Goal: Task Accomplishment & Management: Use online tool/utility

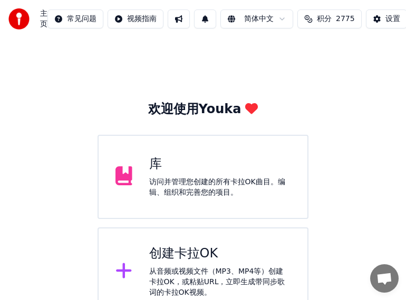
click at [163, 252] on div "创建卡拉OK" at bounding box center [220, 254] width 142 height 17
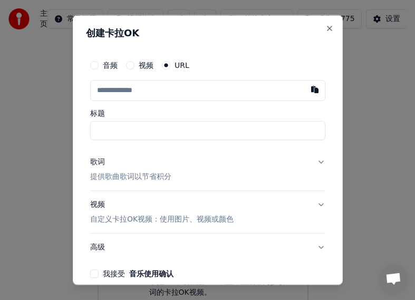
drag, startPoint x: 44, startPoint y: 95, endPoint x: 131, endPoint y: 131, distance: 94.3
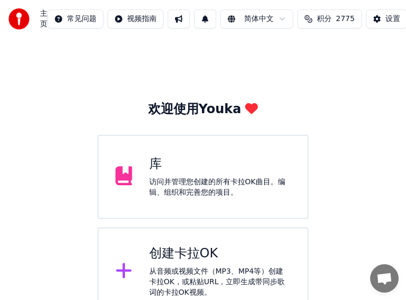
click at [214, 259] on div "创建卡拉OK" at bounding box center [220, 254] width 142 height 17
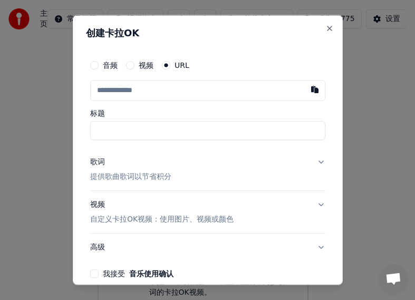
click at [240, 255] on button "高级" at bounding box center [207, 247] width 235 height 27
click at [147, 90] on input "text" at bounding box center [207, 90] width 235 height 21
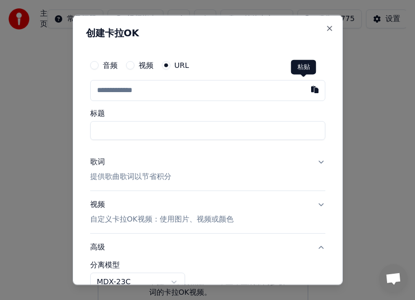
click at [304, 88] on button "button" at bounding box center [314, 89] width 21 height 19
type input "**********"
click at [174, 133] on input "标题" at bounding box center [207, 130] width 235 height 19
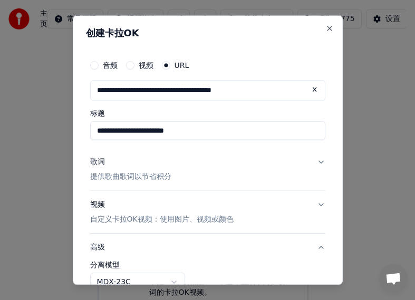
type input "**********"
click at [99, 162] on div "歌词" at bounding box center [97, 162] width 15 height 11
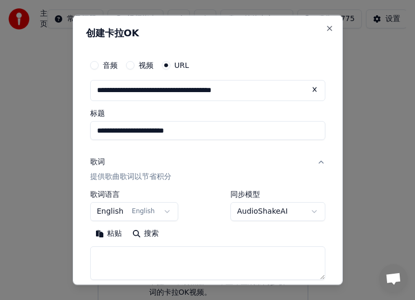
click at [111, 258] on textarea at bounding box center [207, 263] width 235 height 34
type textarea "**"
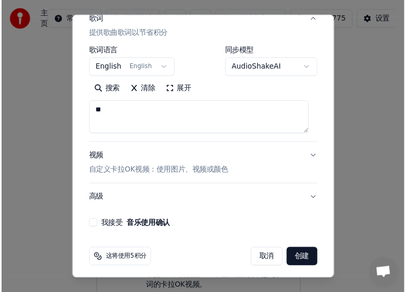
scroll to position [148, 0]
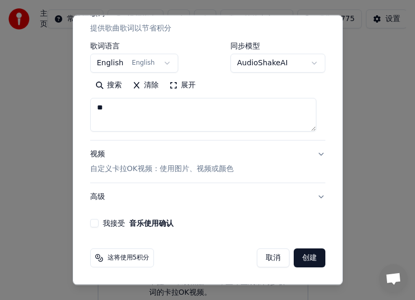
click at [95, 226] on button "我接受 音乐使用确认" at bounding box center [94, 223] width 8 height 8
click at [300, 259] on button "创建" at bounding box center [310, 258] width 32 height 19
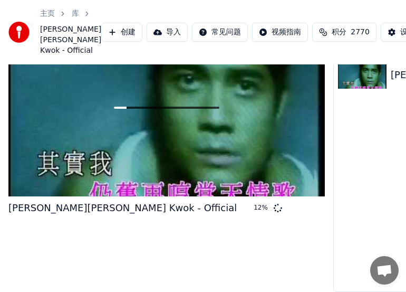
scroll to position [90, 0]
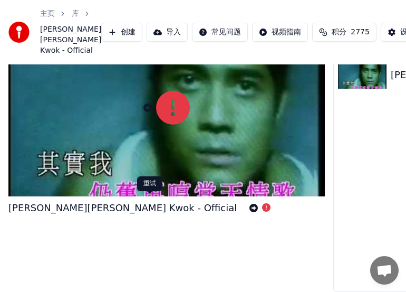
click at [249, 203] on icon at bounding box center [253, 207] width 8 height 8
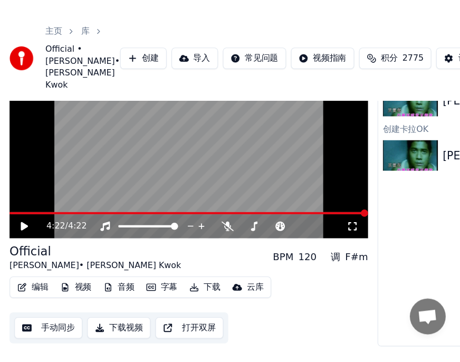
scroll to position [59, 0]
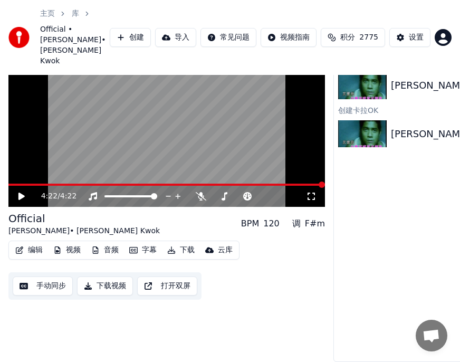
click at [21, 192] on icon at bounding box center [21, 195] width 6 height 7
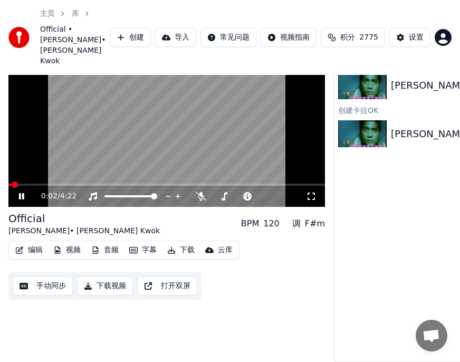
click at [148, 245] on button "字幕" at bounding box center [143, 250] width 36 height 15
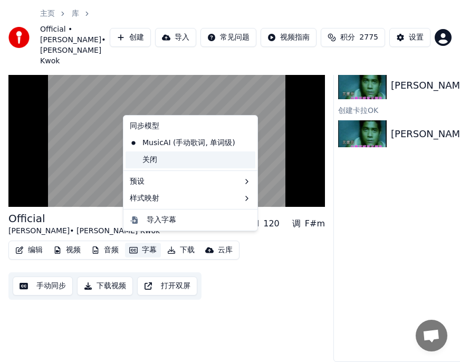
click at [172, 160] on div "关闭" at bounding box center [190, 159] width 130 height 17
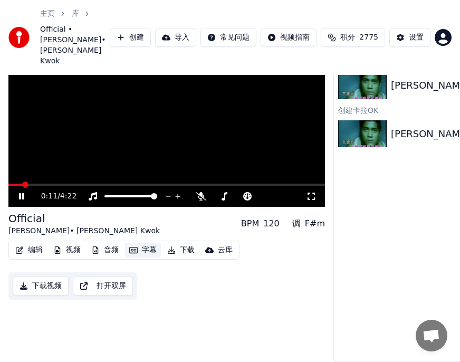
scroll to position [0, 0]
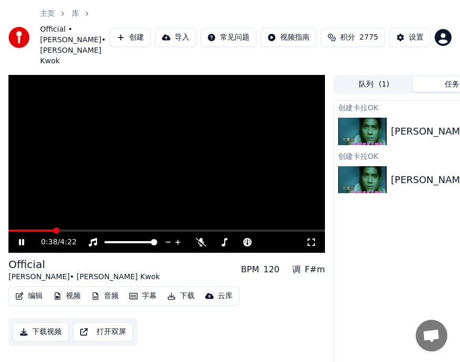
click at [55, 231] on span at bounding box center [166, 230] width 316 height 2
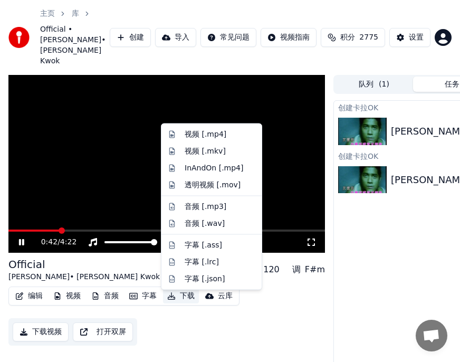
click at [185, 300] on button "下载" at bounding box center [181, 295] width 36 height 15
click at [193, 132] on div "视频 [.mp4]" at bounding box center [206, 134] width 42 height 11
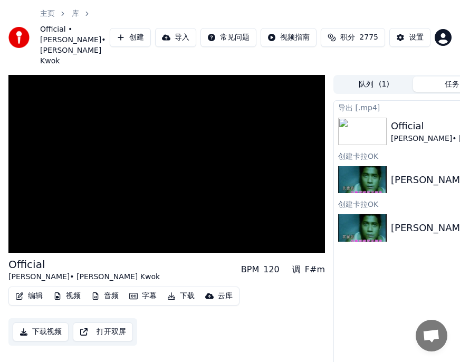
click at [48, 13] on link "主页" at bounding box center [47, 13] width 15 height 11
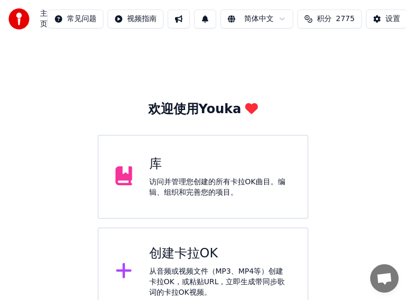
click at [363, 127] on div "欢迎使用Youka 库 访问并管理您创建的所有卡拉OK曲目。编辑、组织和完善您的项目。 创建卡拉OK 从音频或视频文件（MP3、MP4等）创建卡拉OK，或粘贴…" at bounding box center [203, 177] width 406 height 278
click at [212, 258] on div "创建卡拉OK" at bounding box center [220, 254] width 142 height 17
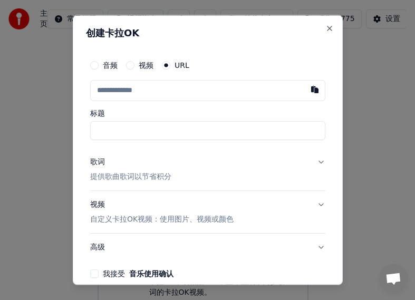
click at [119, 91] on input "text" at bounding box center [207, 90] width 235 height 21
click at [304, 91] on button "button" at bounding box center [314, 89] width 21 height 19
type input "**********"
click at [94, 162] on div "歌词" at bounding box center [97, 162] width 15 height 11
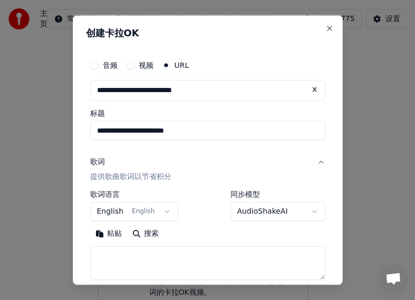
click at [114, 258] on textarea at bounding box center [207, 263] width 235 height 34
type textarea "**"
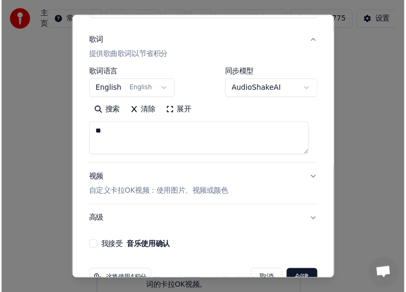
scroll to position [148, 0]
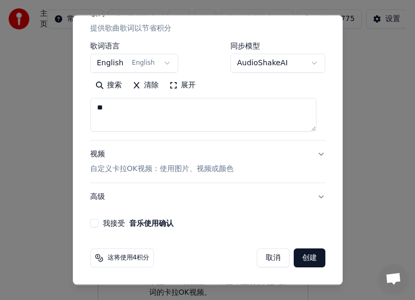
click at [95, 224] on button "我接受 音乐使用确认" at bounding box center [94, 223] width 8 height 8
click at [298, 263] on button "创建" at bounding box center [310, 258] width 32 height 19
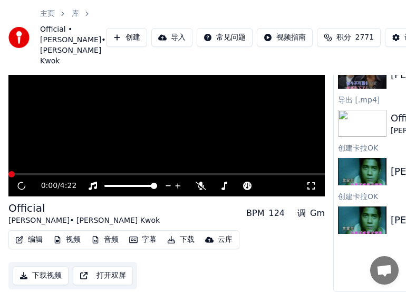
scroll to position [80, 0]
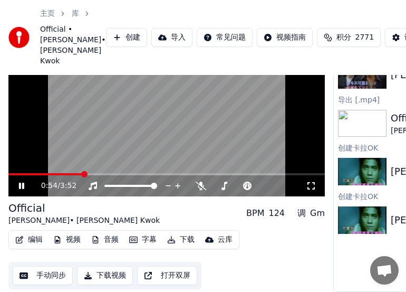
click at [146, 247] on button "字幕" at bounding box center [143, 239] width 36 height 15
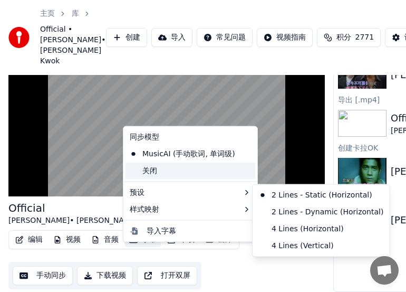
click at [152, 171] on div "关闭" at bounding box center [190, 170] width 130 height 17
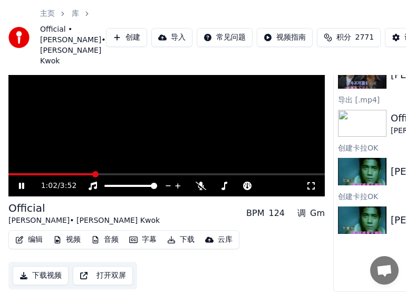
click at [187, 247] on button "下载" at bounding box center [181, 239] width 36 height 15
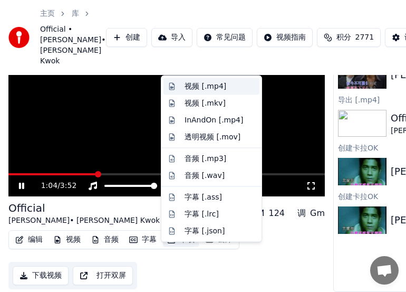
click at [198, 84] on div "视频 [.mp4]" at bounding box center [206, 86] width 42 height 11
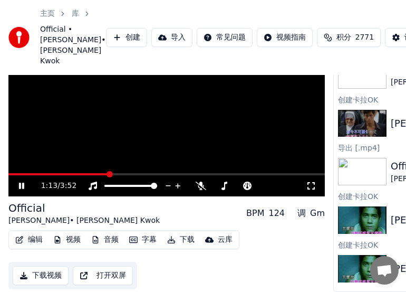
click at [43, 19] on link "主页" at bounding box center [47, 13] width 15 height 11
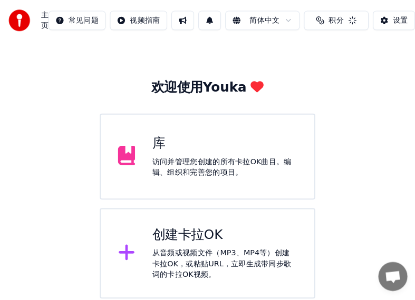
scroll to position [16, 0]
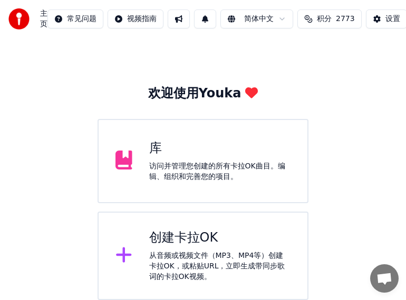
click at [279, 227] on div "创建卡拉OK 从音频或视频文件（MP3、MP4等）创建卡拉OK，或粘贴URL，立即生成带同步歌词的卡拉OK视频。" at bounding box center [203, 256] width 211 height 89
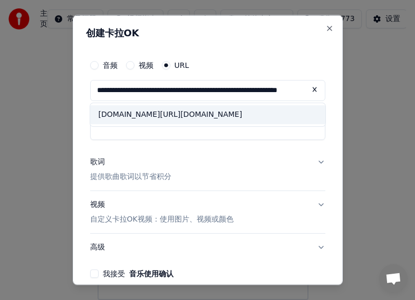
type input "**********"
click at [211, 127] on ul "youtube.com/watch?si=6hhlxehyper1oxjo&v=pzisrvpihg0&feature=youtu.be" at bounding box center [207, 114] width 235 height 23
click at [217, 124] on div "youtube.com/watch?si=6hhlxehyper1oxjo&v=pzisrvpihg0&feature=youtu.be" at bounding box center [207, 114] width 235 height 19
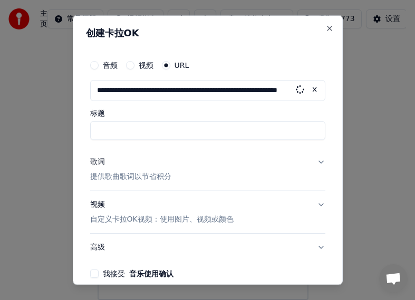
click at [178, 128] on input "标题" at bounding box center [207, 130] width 235 height 19
click at [215, 90] on input "**********" at bounding box center [207, 90] width 235 height 21
drag, startPoint x: 95, startPoint y: 90, endPoint x: 434, endPoint y: 107, distance: 339.9
click at [414, 107] on html "**********" at bounding box center [207, 142] width 415 height 316
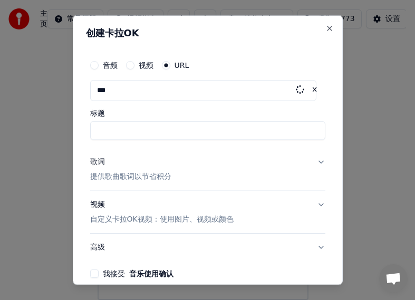
scroll to position [0, 0]
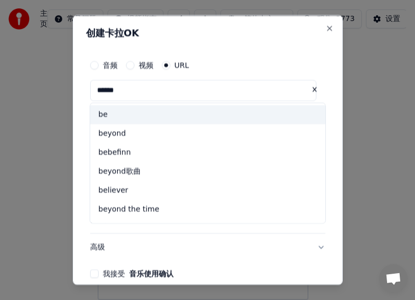
type input "*"
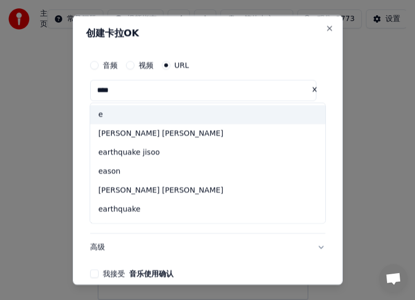
type input "*"
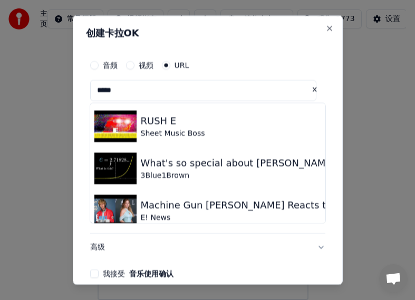
drag, startPoint x: 132, startPoint y: 92, endPoint x: 85, endPoint y: 91, distance: 46.9
click at [85, 91] on div "创建卡拉OK 音频 视频 URL * RUSH E Sheet Music Boss What's so special about Euler's numb…" at bounding box center [208, 150] width 270 height 270
click at [304, 88] on button at bounding box center [314, 89] width 21 height 19
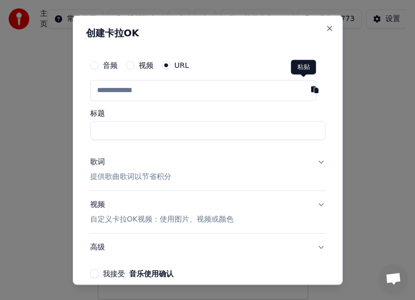
click at [305, 92] on button "button" at bounding box center [314, 89] width 21 height 19
type input "**********"
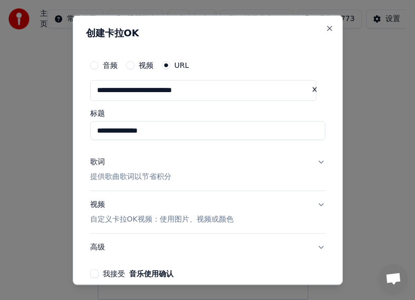
click at [98, 163] on div "歌词" at bounding box center [97, 162] width 15 height 11
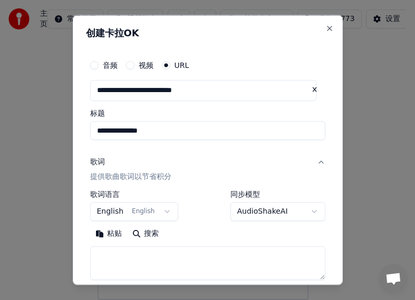
click at [123, 260] on textarea at bounding box center [207, 263] width 235 height 34
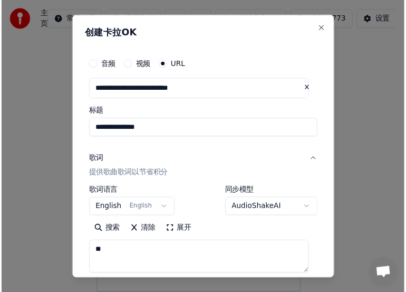
scroll to position [148, 0]
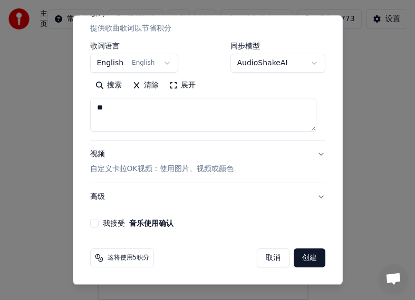
type textarea "**"
click at [90, 225] on button "我接受 音乐使用确认" at bounding box center [94, 223] width 8 height 8
click at [307, 261] on button "创建" at bounding box center [310, 258] width 32 height 19
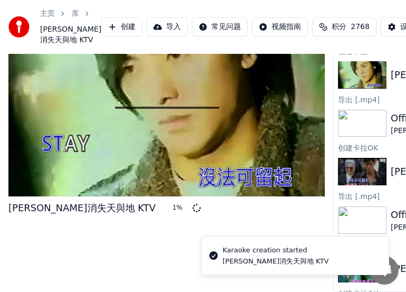
scroll to position [111, 0]
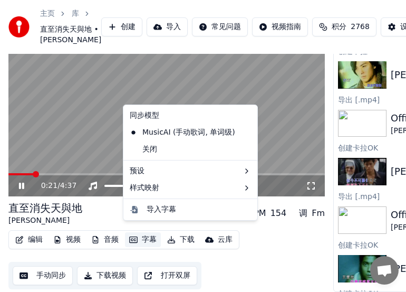
click at [151, 232] on button "字幕" at bounding box center [143, 239] width 36 height 15
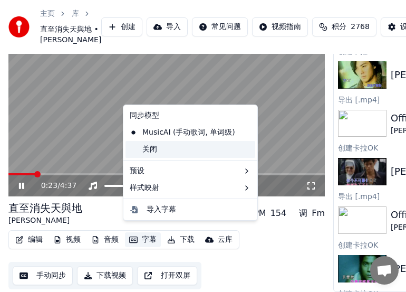
click at [153, 151] on div "关闭" at bounding box center [190, 149] width 130 height 17
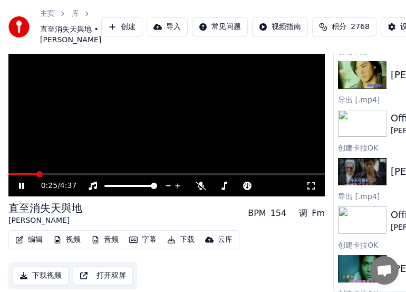
click at [188, 233] on button "下载" at bounding box center [181, 239] width 36 height 15
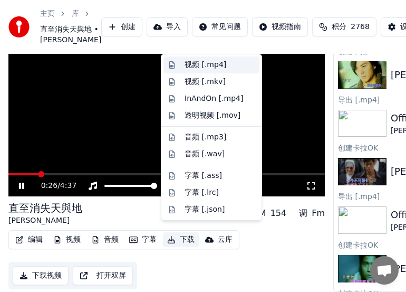
click at [208, 65] on div "视频 [.mp4]" at bounding box center [206, 65] width 42 height 11
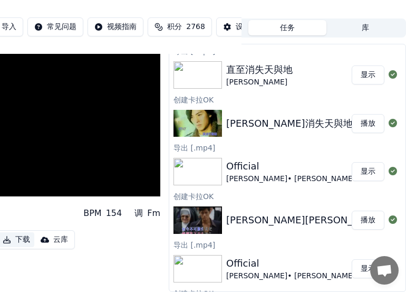
scroll to position [0, 164]
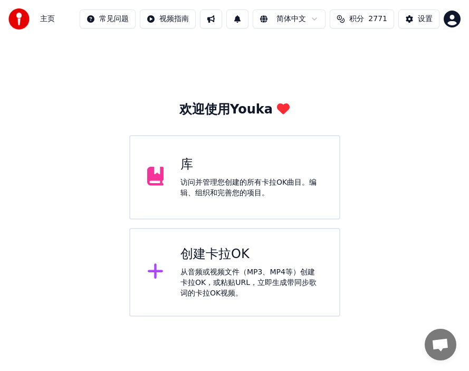
click at [228, 173] on div "库 访问并管理您创建的所有卡拉OK曲目。编辑、组织和完善您的项目。" at bounding box center [251, 177] width 142 height 42
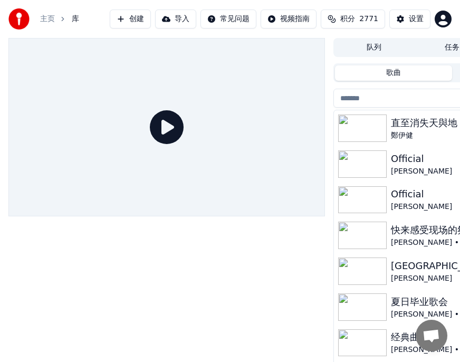
click at [372, 198] on img at bounding box center [362, 199] width 49 height 27
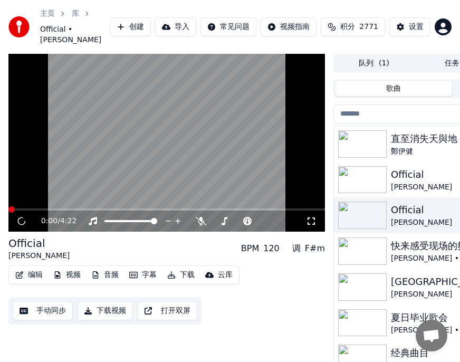
click at [144, 282] on button "字幕" at bounding box center [143, 274] width 36 height 15
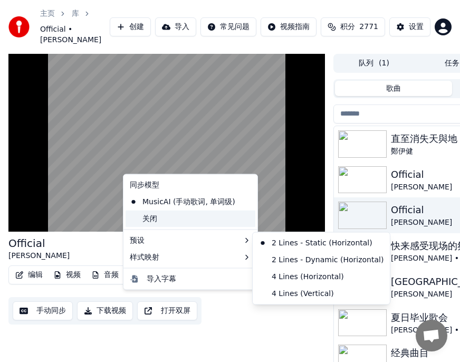
click at [151, 218] on div "关闭" at bounding box center [190, 218] width 130 height 17
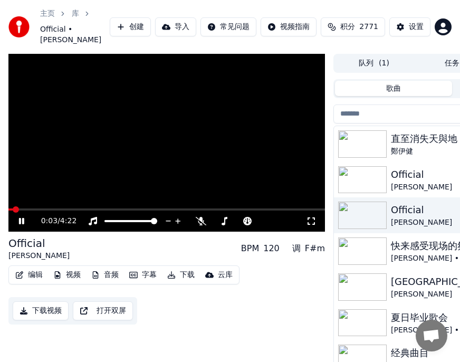
click at [184, 282] on button "下载" at bounding box center [181, 274] width 36 height 15
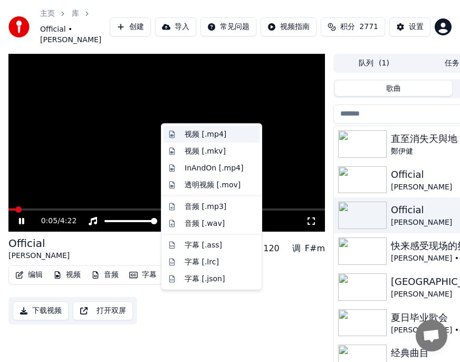
click at [191, 134] on div "视频 [.mp4]" at bounding box center [206, 134] width 42 height 11
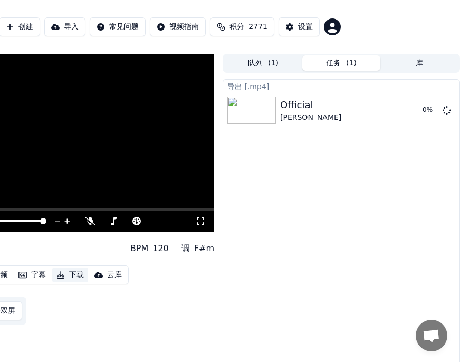
scroll to position [0, 18]
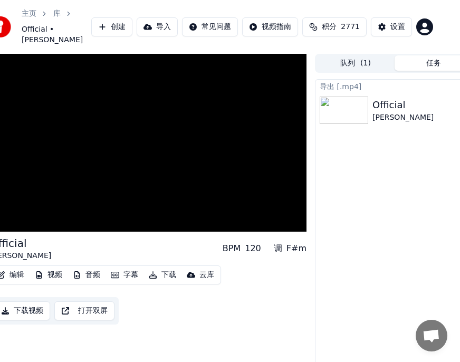
click at [362, 361] on div "导出 [.mp4] Official [PERSON_NAME] 显示" at bounding box center [433, 232] width 237 height 307
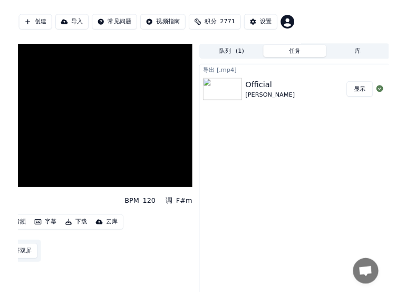
scroll to position [0, 111]
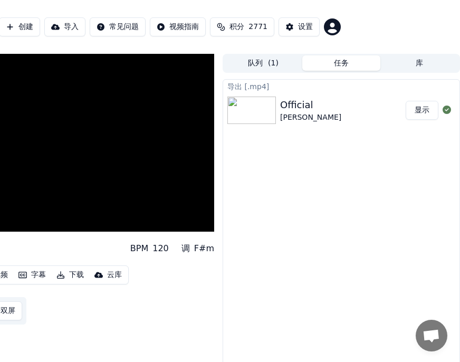
drag, startPoint x: 312, startPoint y: 358, endPoint x: 468, endPoint y: 99, distance: 303.0
click at [309, 357] on div "导出 [.mp4] Official [PERSON_NAME] 显示" at bounding box center [340, 232] width 237 height 307
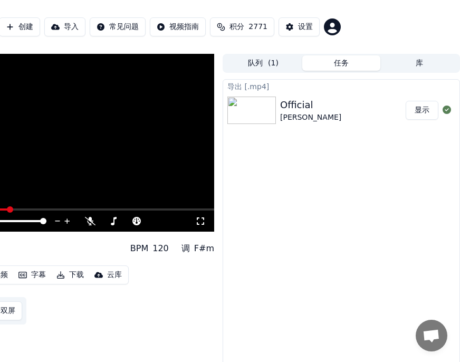
click at [52, 201] on video at bounding box center [56, 143] width 316 height 178
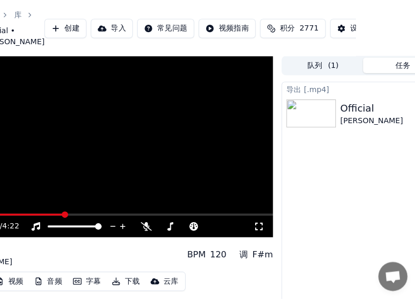
scroll to position [0, 0]
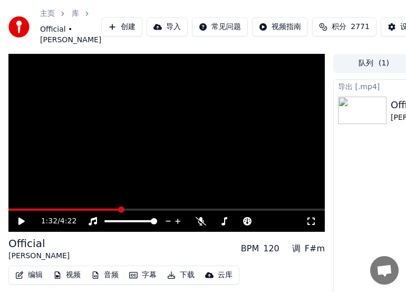
click at [44, 17] on link "主页" at bounding box center [47, 13] width 15 height 11
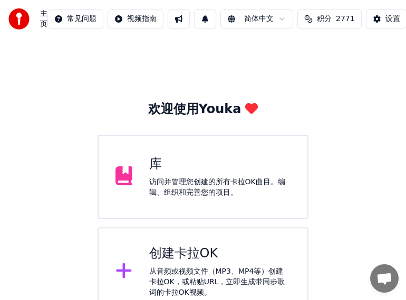
click at [206, 267] on div "从音频或视频文件（MP3、MP4等）创建卡拉OK，或粘贴URL，立即生成带同步歌词的卡拉OK视频。" at bounding box center [220, 283] width 142 height 32
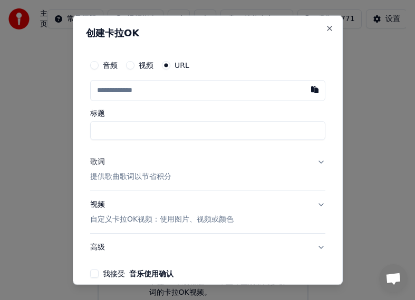
click at [107, 89] on input "text" at bounding box center [207, 90] width 235 height 21
click at [305, 89] on button "button" at bounding box center [314, 89] width 21 height 19
type input "**********"
click at [95, 67] on button "音频" at bounding box center [94, 65] width 8 height 8
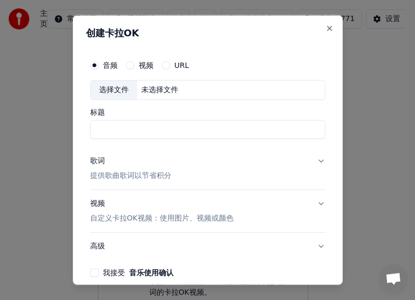
click at [164, 67] on button "URL" at bounding box center [166, 65] width 8 height 8
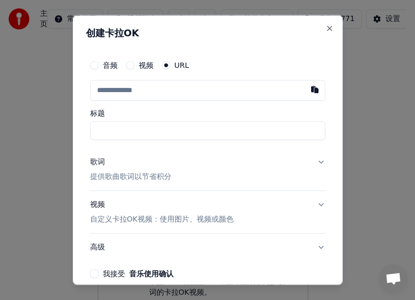
click at [114, 92] on input "text" at bounding box center [207, 90] width 235 height 21
click at [304, 88] on button "button" at bounding box center [314, 89] width 21 height 19
type input "**********"
click at [97, 161] on div "歌词" at bounding box center [97, 162] width 15 height 11
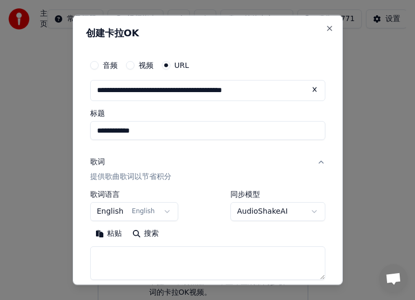
click at [142, 261] on textarea at bounding box center [207, 263] width 235 height 34
type textarea "**"
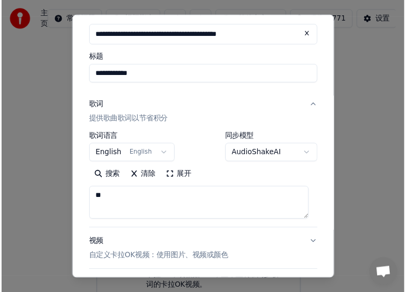
scroll to position [148, 0]
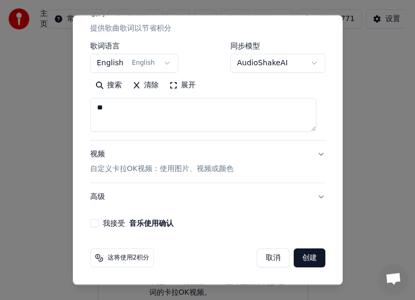
click at [94, 225] on button "我接受 音乐使用确认" at bounding box center [94, 223] width 8 height 8
click at [300, 261] on button "创建" at bounding box center [310, 258] width 32 height 19
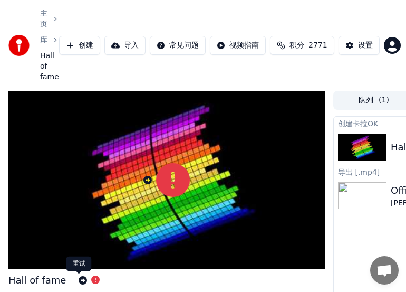
click at [79, 279] on icon at bounding box center [83, 280] width 8 height 8
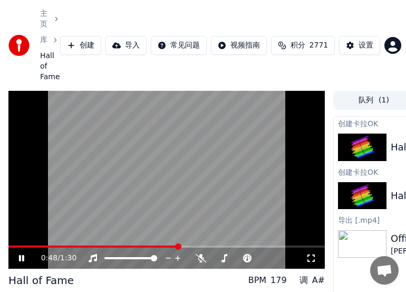
click at [21, 259] on icon at bounding box center [29, 258] width 24 height 8
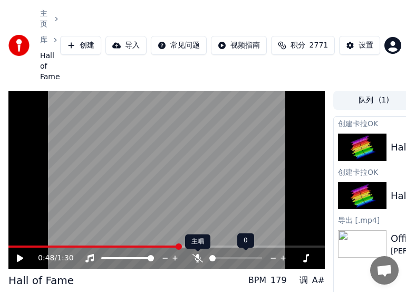
click at [198, 257] on icon at bounding box center [197, 258] width 11 height 8
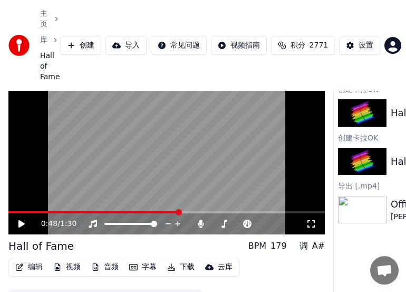
scroll to position [49, 0]
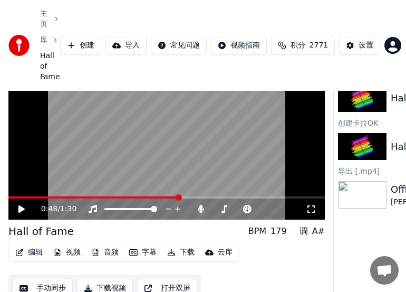
click at [185, 255] on button "下载" at bounding box center [181, 252] width 36 height 15
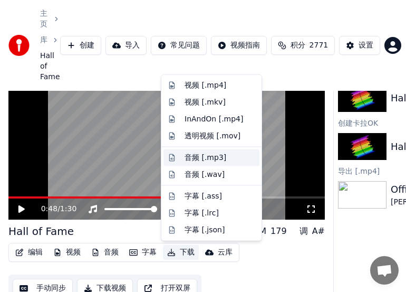
click at [195, 159] on div "音频 [.mp3]" at bounding box center [206, 157] width 42 height 11
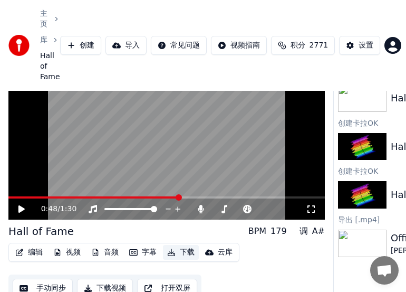
scroll to position [49, 164]
